Goal: Find specific page/section: Find specific page/section

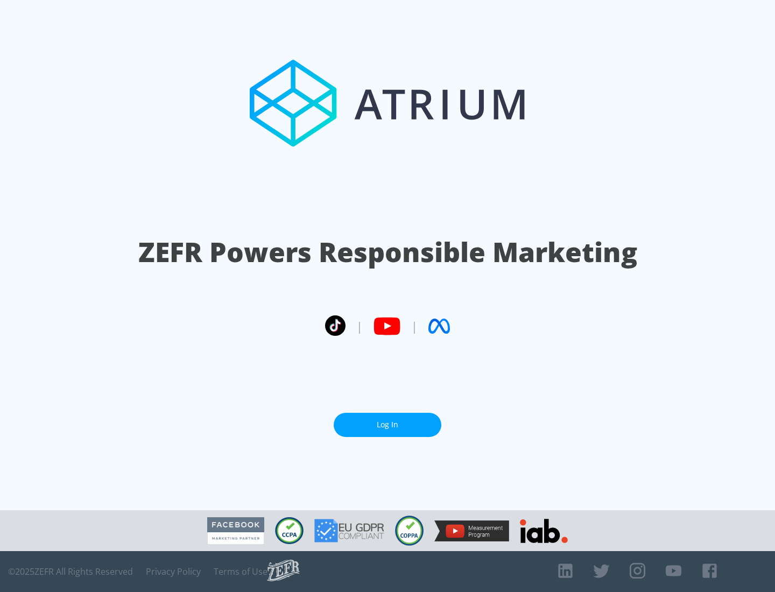
click at [388, 420] on link "Log In" at bounding box center [388, 425] width 108 height 24
